Goal: Check status: Check status

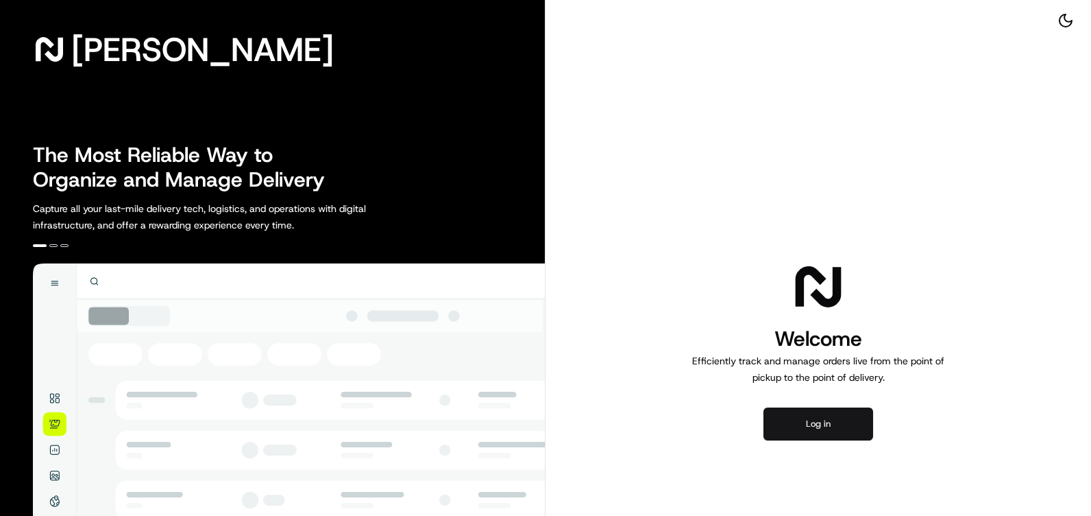
click at [872, 433] on button "Log in" at bounding box center [819, 423] width 110 height 33
click at [862, 433] on button "Log in" at bounding box center [819, 423] width 110 height 33
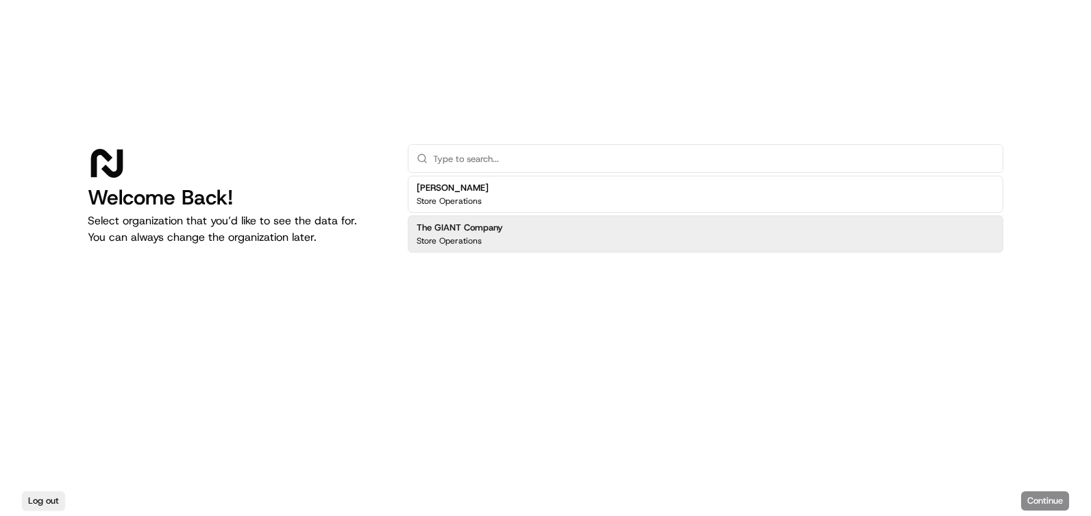
click at [475, 228] on h2 "The GIANT Company" at bounding box center [460, 227] width 86 height 12
click at [1041, 507] on button "Continue" at bounding box center [1046, 500] width 48 height 19
